Goal: Task Accomplishment & Management: Use online tool/utility

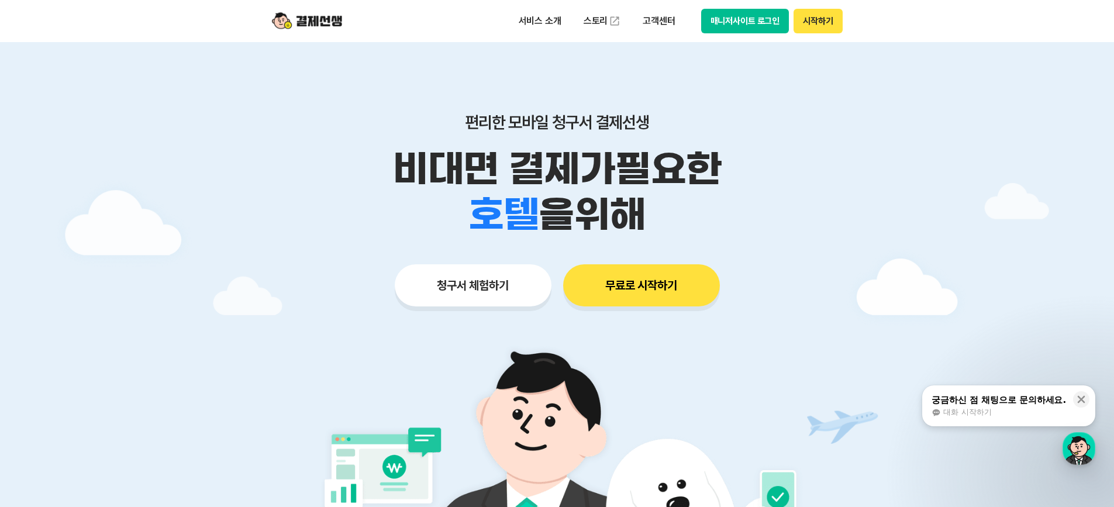
click at [638, 292] on button "무료로 시작하기" at bounding box center [641, 285] width 157 height 42
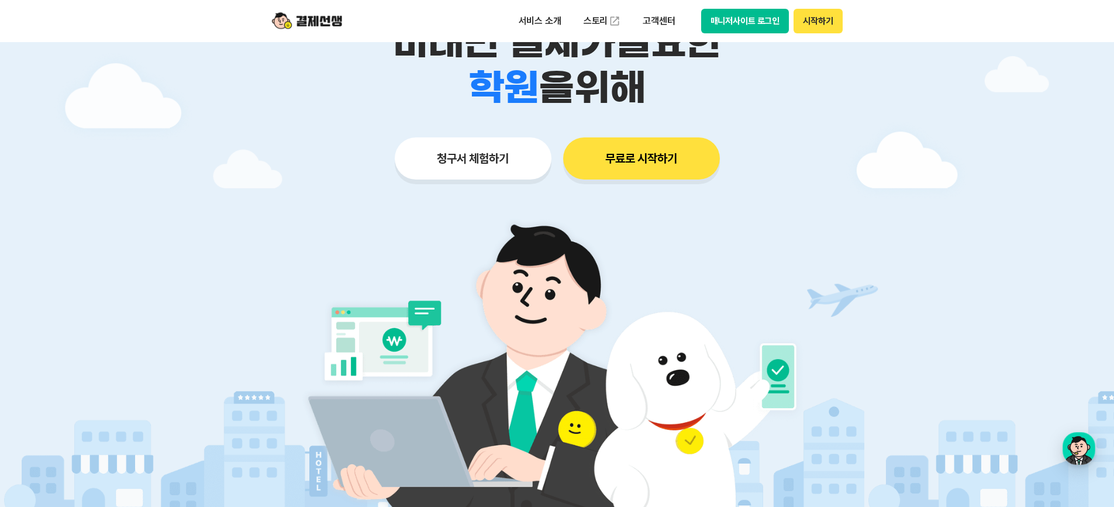
scroll to position [117, 0]
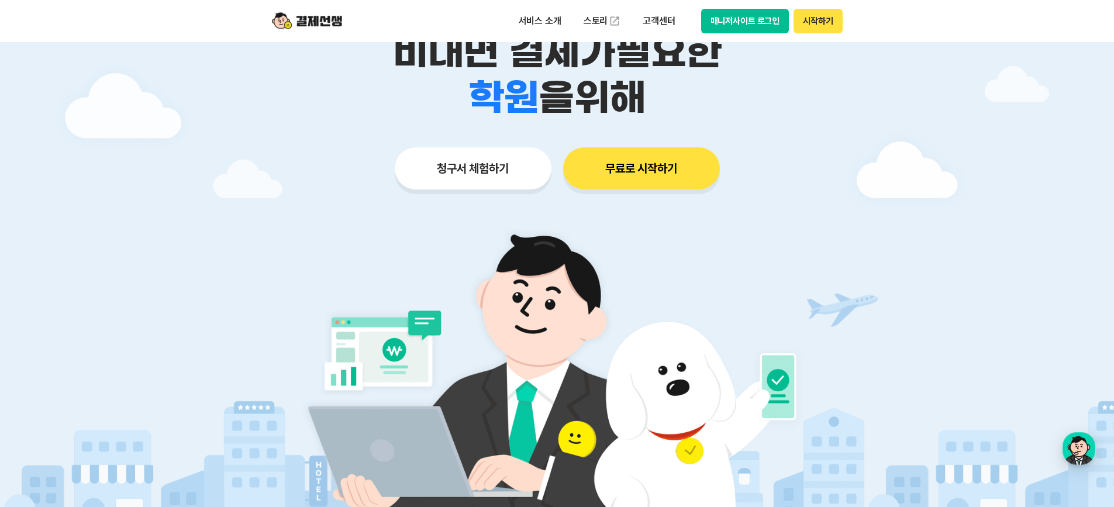
click at [444, 179] on button "청구서 체험하기" at bounding box center [473, 168] width 157 height 42
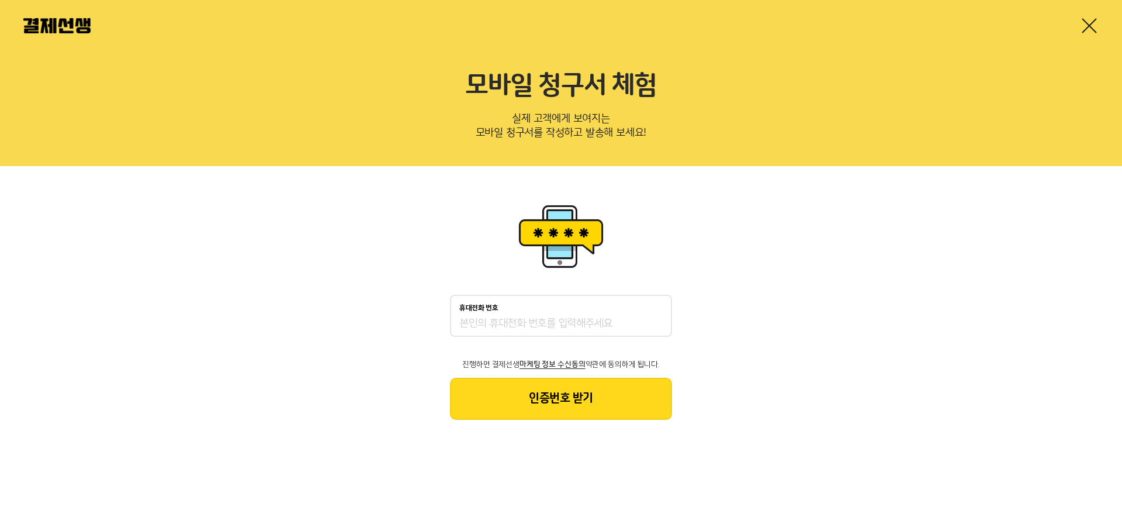
click at [490, 321] on input "휴대전화 번호" at bounding box center [560, 324] width 203 height 14
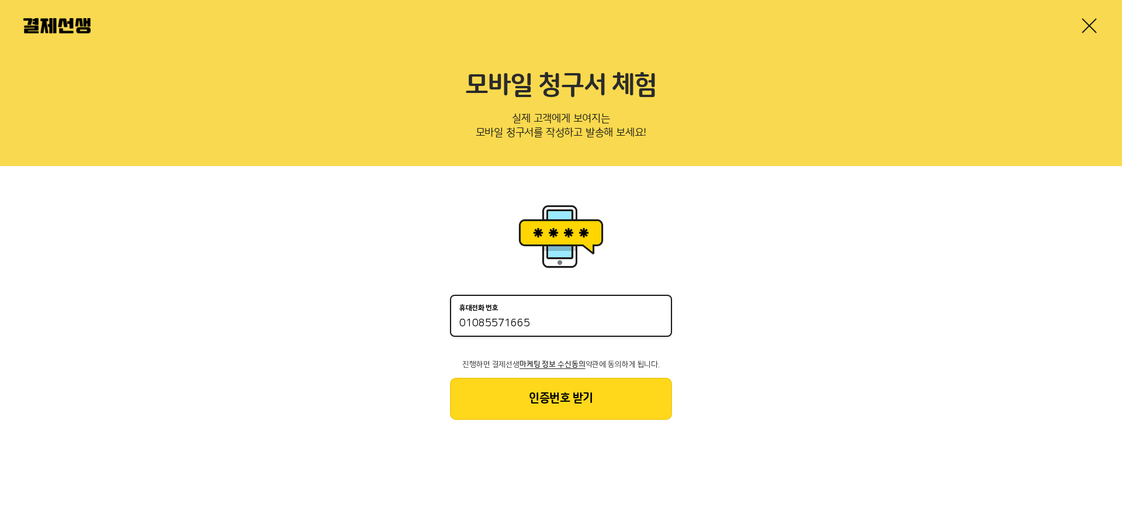
type input "01085571665"
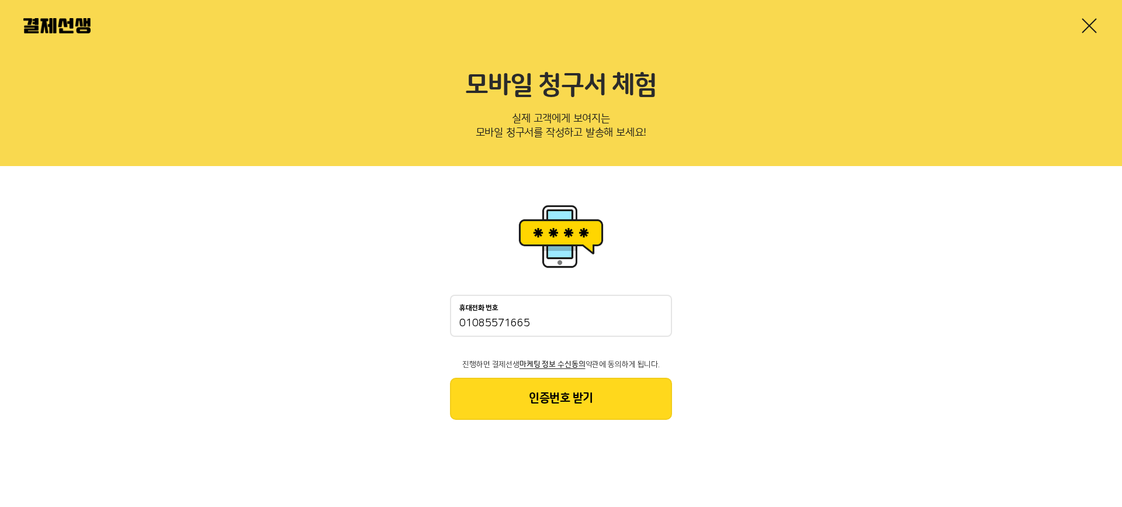
click at [573, 407] on button "인증번호 받기" at bounding box center [561, 399] width 222 height 42
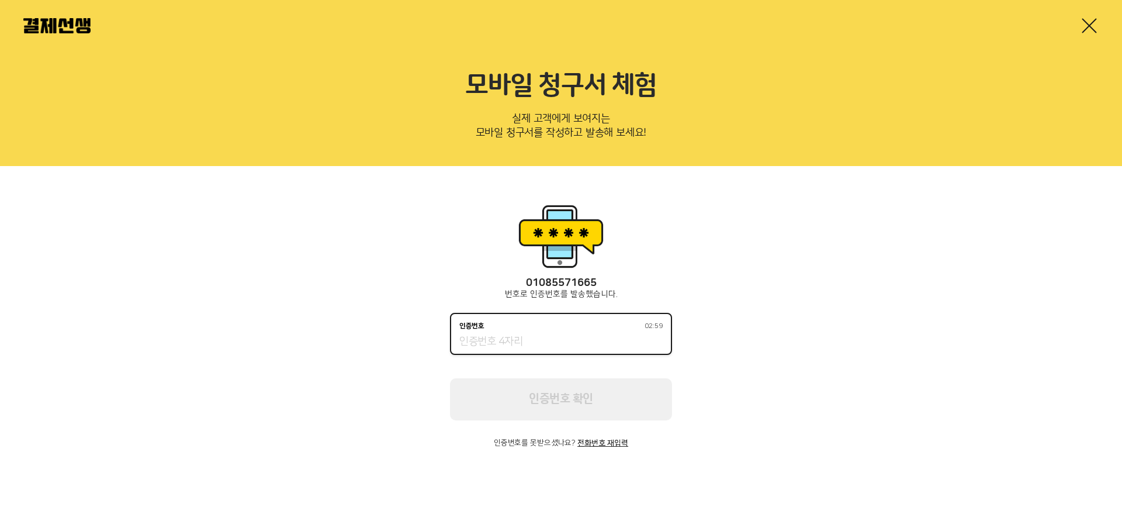
click at [555, 340] on input "인증번호 02:59" at bounding box center [560, 342] width 203 height 14
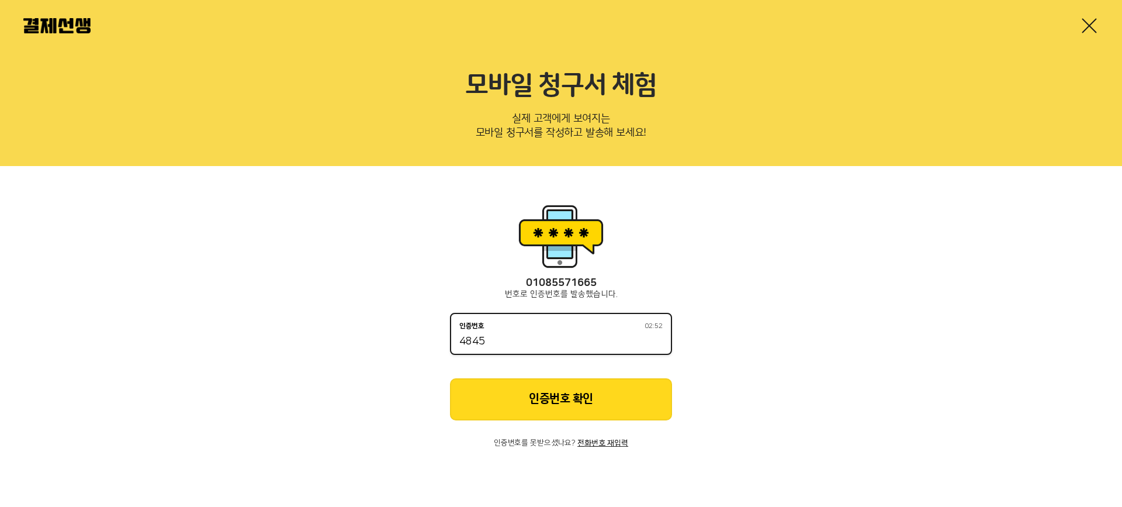
type input "4845"
click at [565, 396] on button "인증번호 확인" at bounding box center [561, 399] width 222 height 42
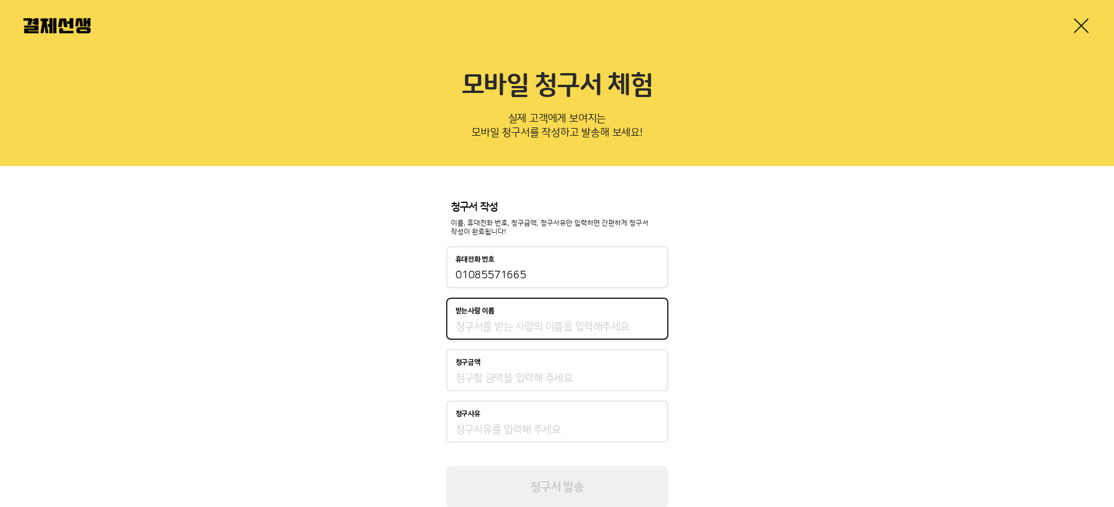
click at [482, 331] on input "받는사람 이름" at bounding box center [556, 327] width 203 height 14
type input "배시은"
click at [521, 373] on input "청구금액" at bounding box center [556, 378] width 203 height 14
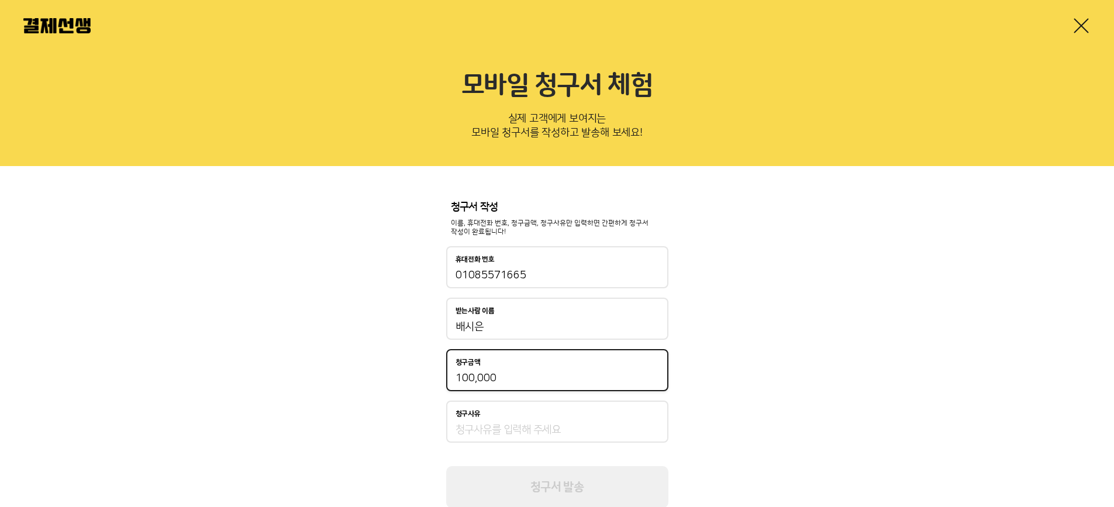
type input "100,000"
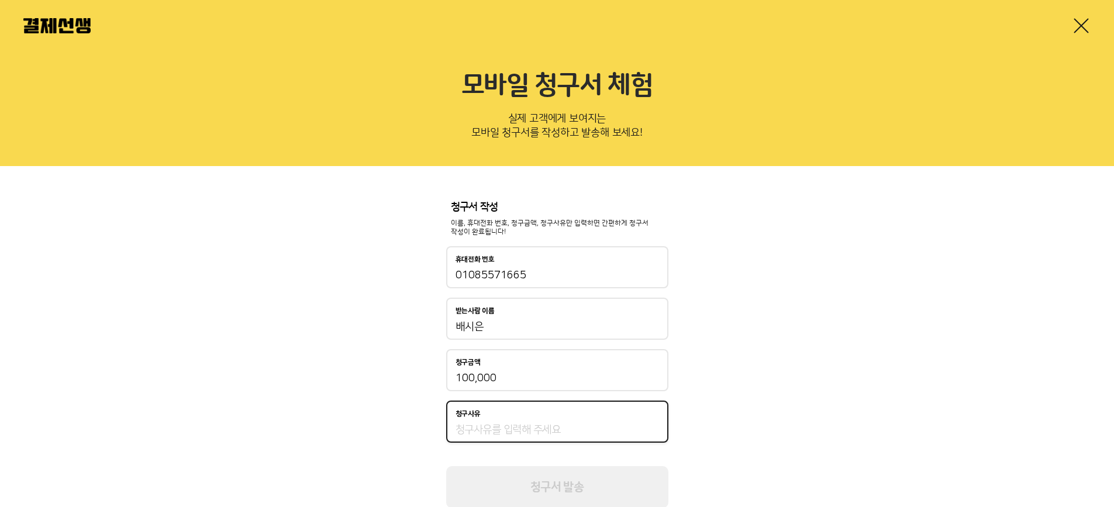
click at [501, 428] on input "청구사유" at bounding box center [556, 430] width 203 height 14
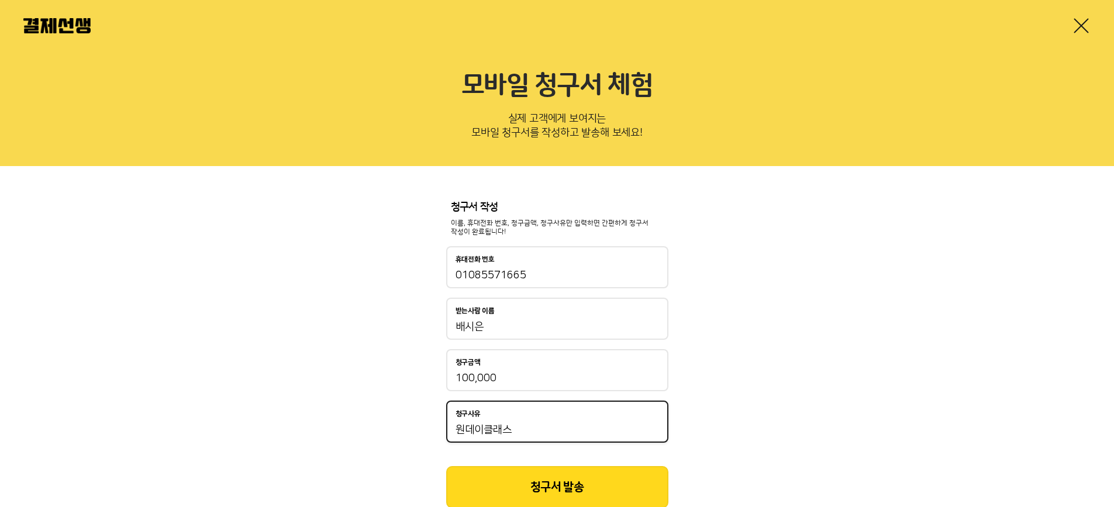
type input "원데이클래스"
click at [569, 486] on button "청구서 발송" at bounding box center [557, 487] width 222 height 42
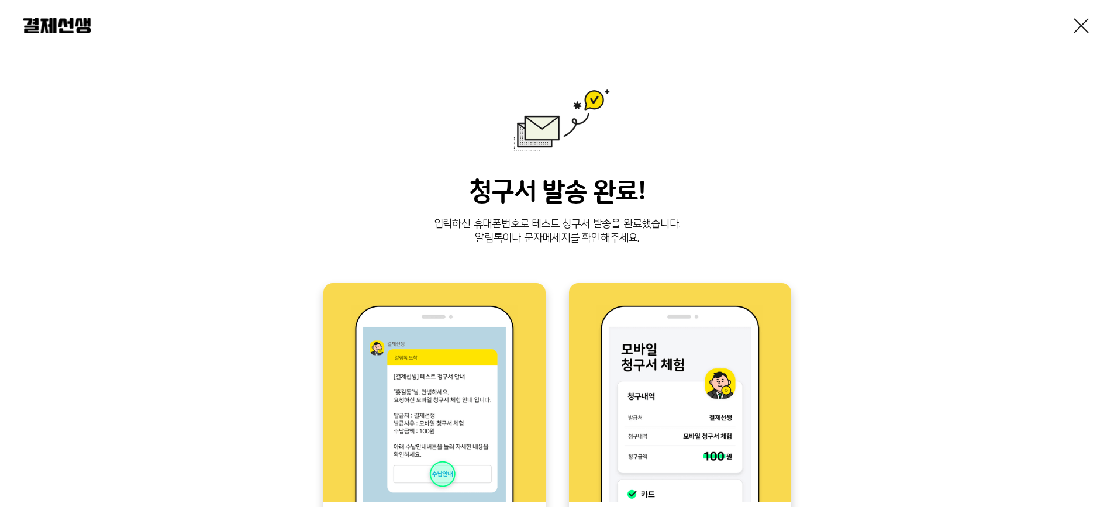
scroll to position [234, 0]
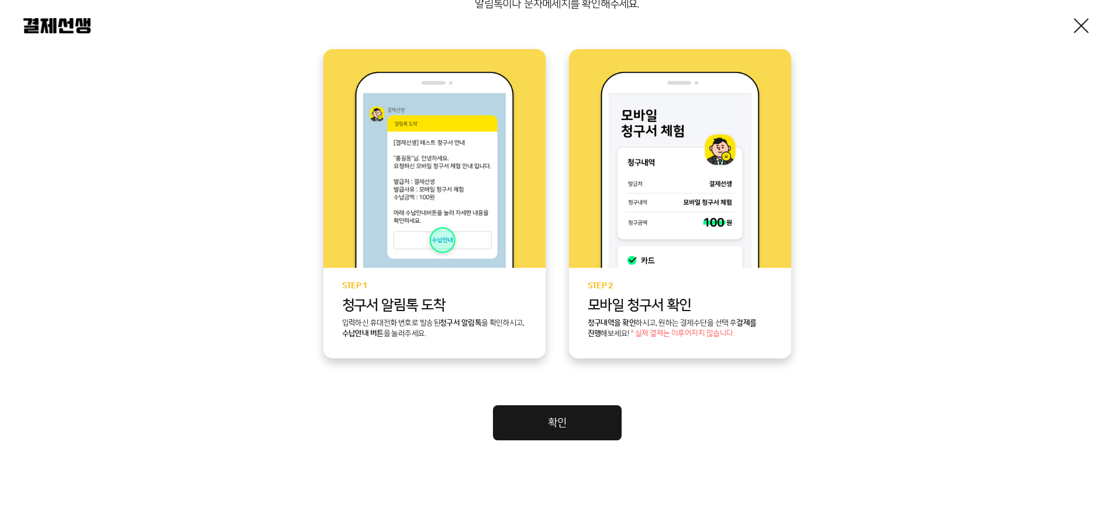
click at [554, 430] on link "확인" at bounding box center [557, 422] width 129 height 35
